Goal: Check status: Check status

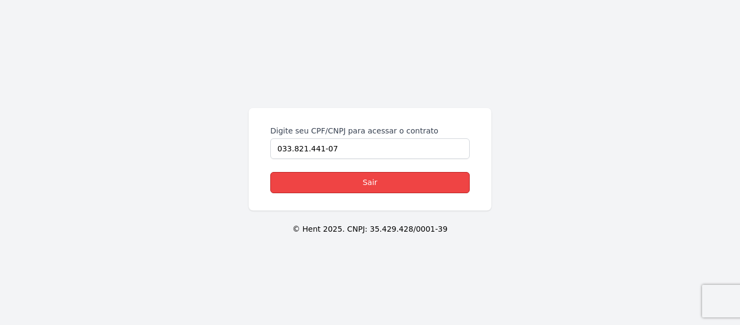
click at [384, 180] on link "Sair" at bounding box center [369, 182] width 199 height 21
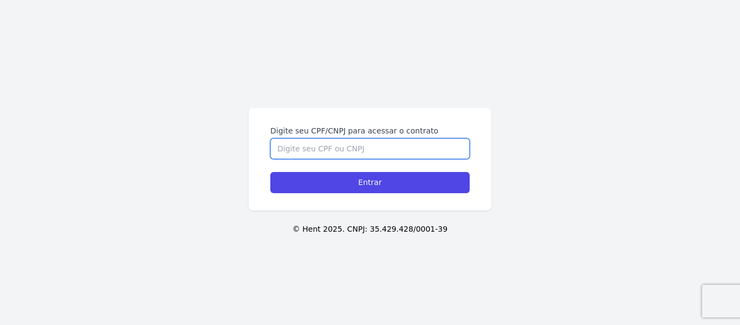
click at [331, 154] on input "Digite seu CPF/CNPJ para acessar o contrato" at bounding box center [369, 148] width 199 height 21
type input "03382144107"
click at [270, 172] on input "Entrar" at bounding box center [369, 182] width 199 height 21
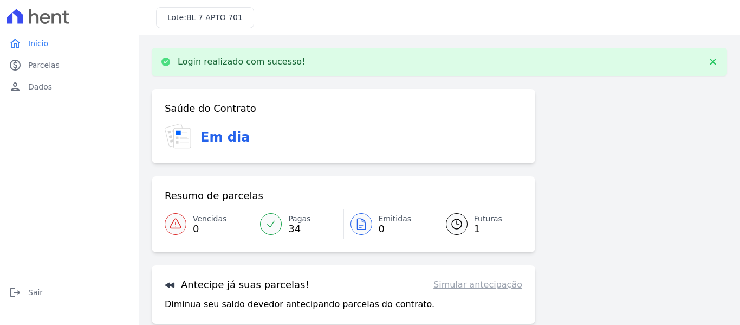
click at [483, 213] on span "Futuras" at bounding box center [488, 218] width 28 height 11
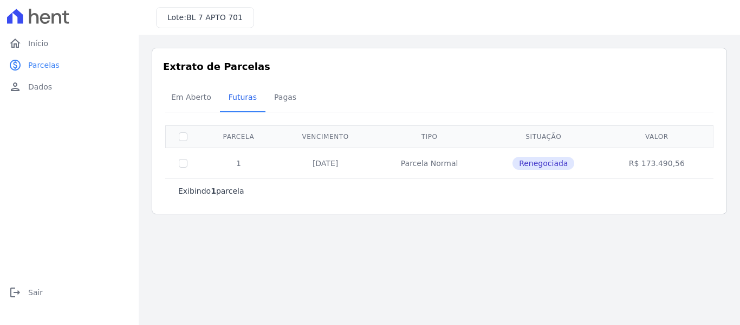
drag, startPoint x: 312, startPoint y: 163, endPoint x: 357, endPoint y: 168, distance: 45.3
click at [357, 168] on td "20/09/2026" at bounding box center [325, 162] width 97 height 31
